Goal: Transaction & Acquisition: Purchase product/service

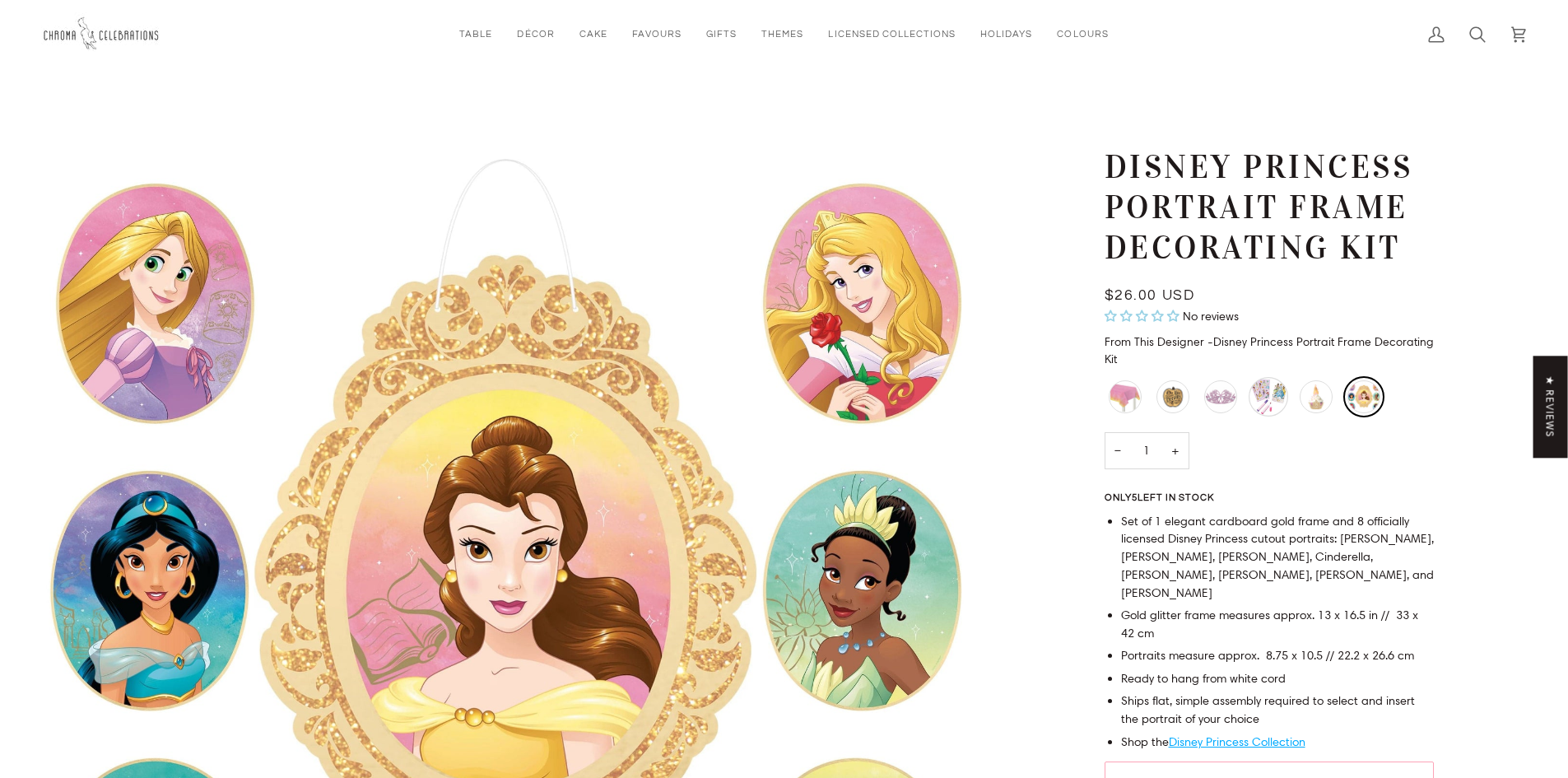
click at [1262, 400] on div "Disney Princess Stationery Set" at bounding box center [1268, 396] width 39 height 39
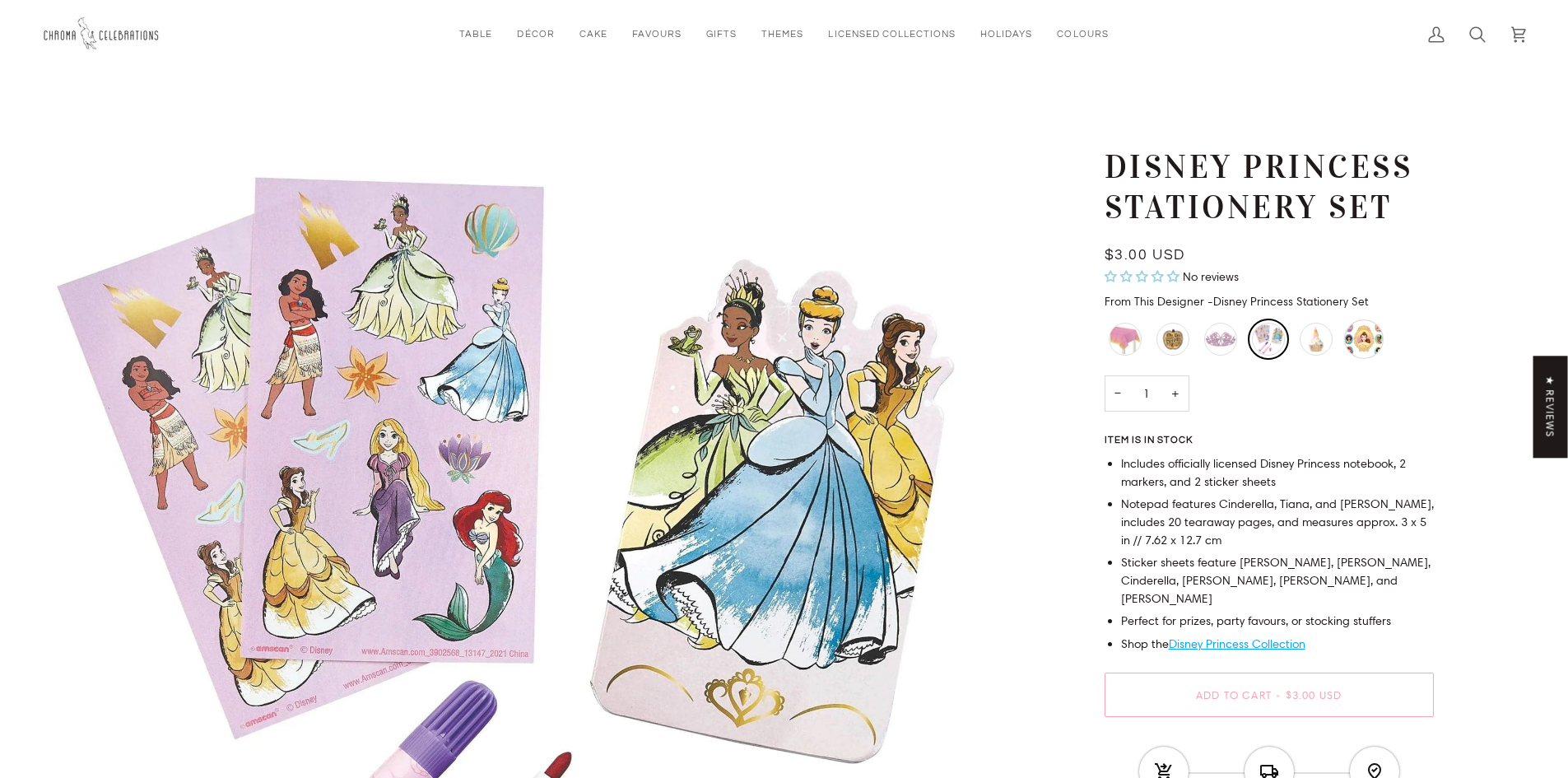
click at [1372, 320] on div "Disney Princess Portrait Frame Decorating Kit" at bounding box center [1364, 339] width 39 height 39
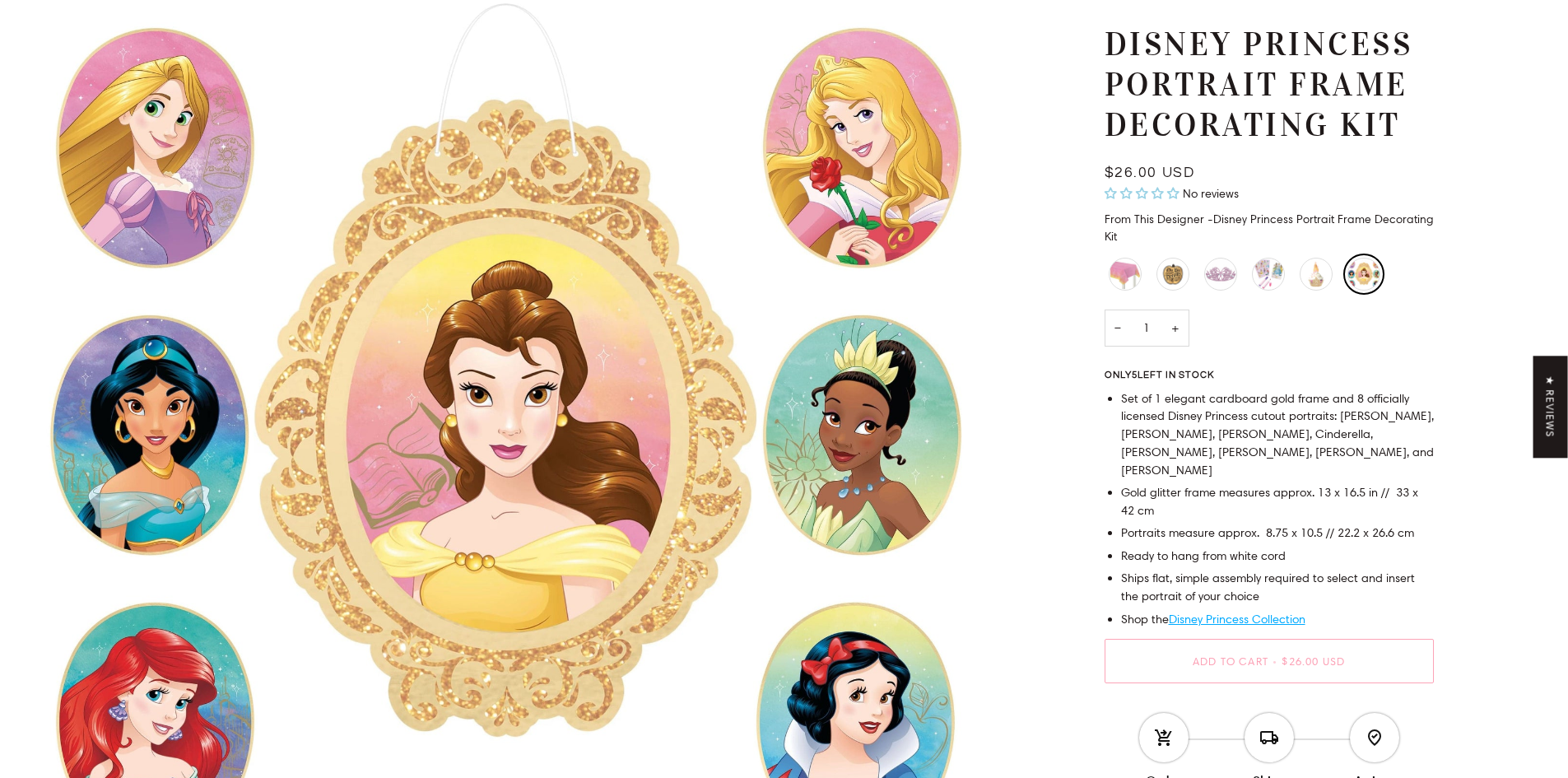
scroll to position [165, 0]
